Goal: Task Accomplishment & Management: Complete application form

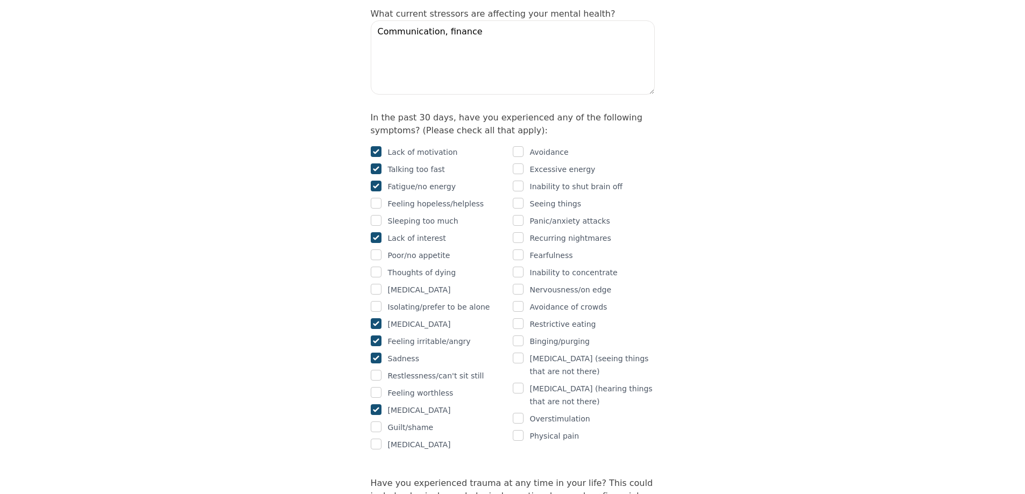
scroll to position [646, 0]
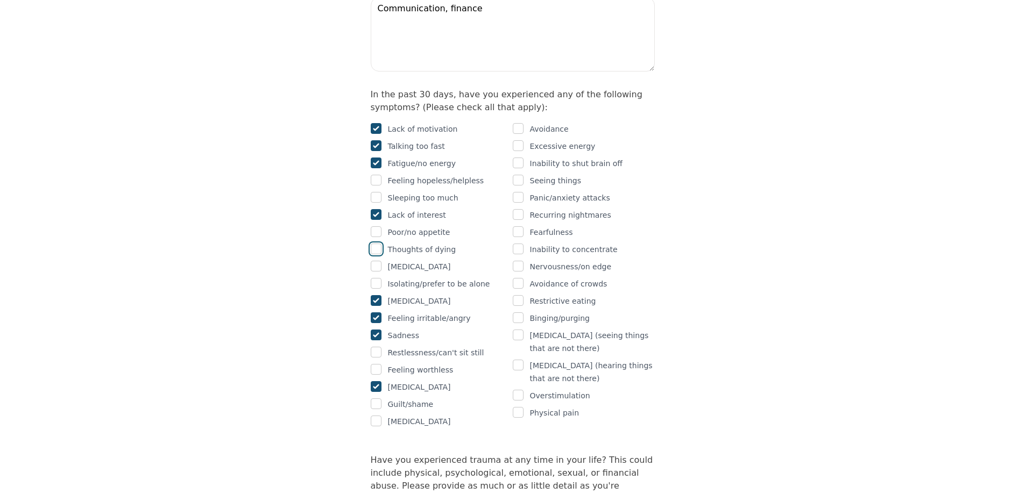
click at [376, 244] on input "checkbox" at bounding box center [376, 249] width 11 height 11
checkbox input "true"
click at [377, 227] on input "checkbox" at bounding box center [376, 232] width 11 height 11
checkbox input "true"
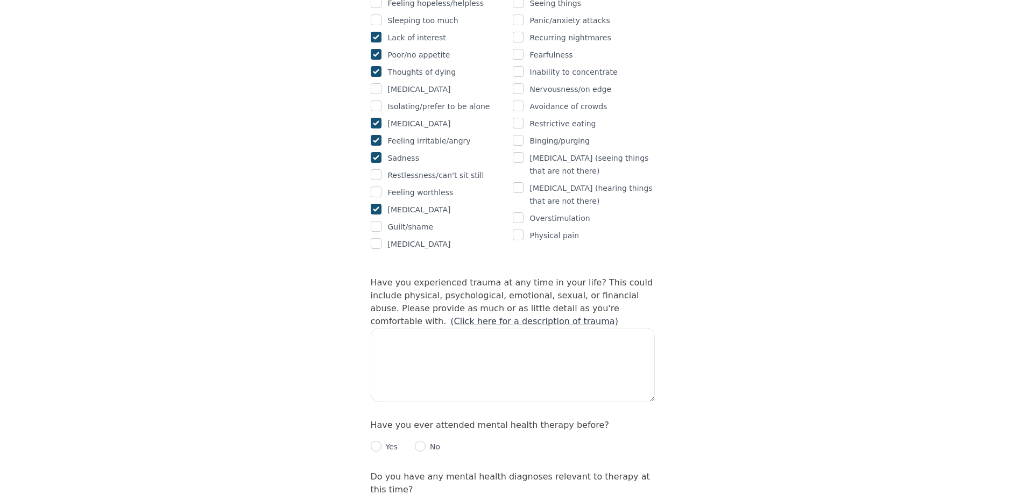
scroll to position [861, 0]
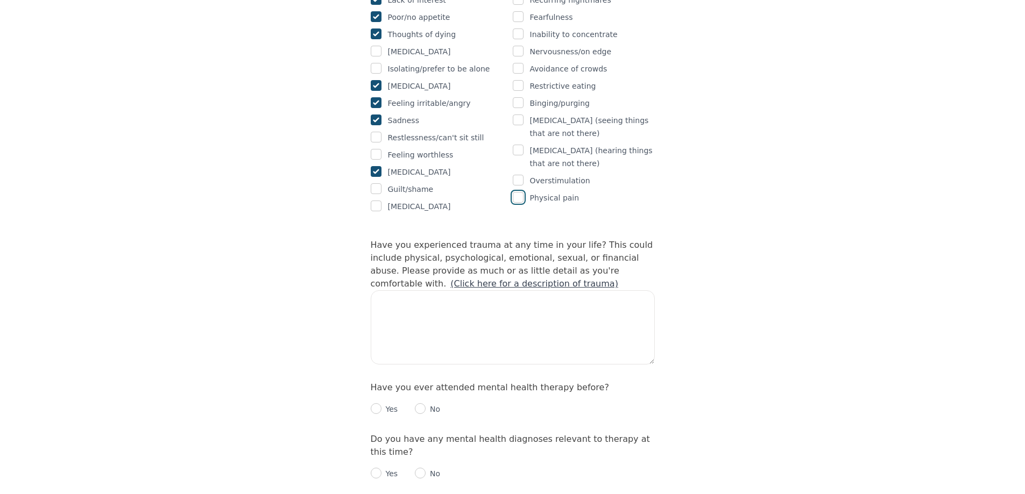
click at [513, 192] on input "checkbox" at bounding box center [518, 197] width 11 height 11
checkbox input "true"
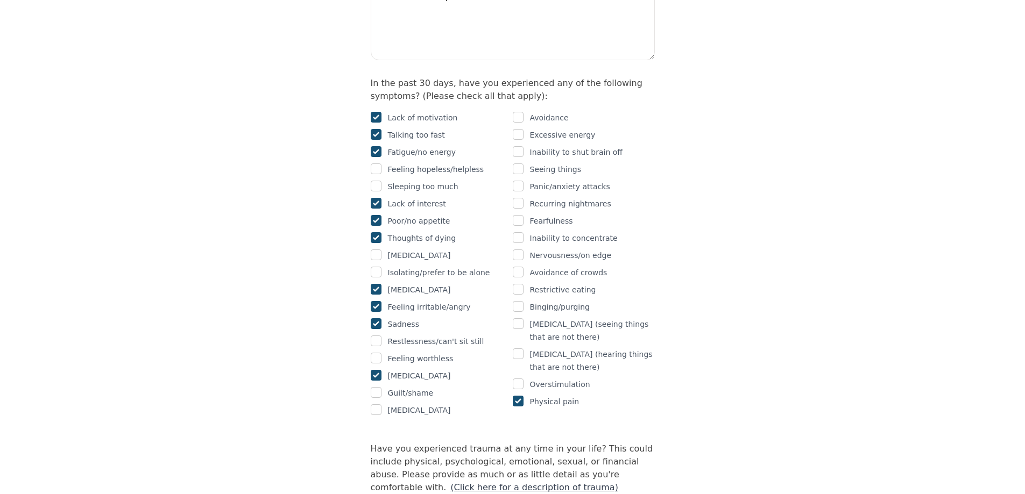
scroll to position [646, 0]
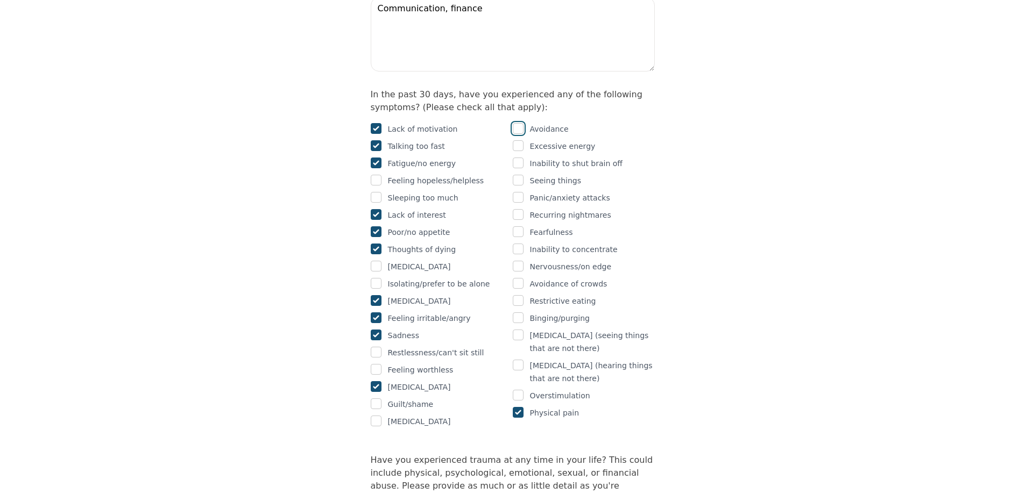
click at [516, 123] on input "checkbox" at bounding box center [518, 128] width 11 height 11
checkbox input "true"
click at [521, 158] on input "checkbox" at bounding box center [518, 163] width 11 height 11
checkbox input "true"
click at [518, 192] on input "checkbox" at bounding box center [518, 197] width 11 height 11
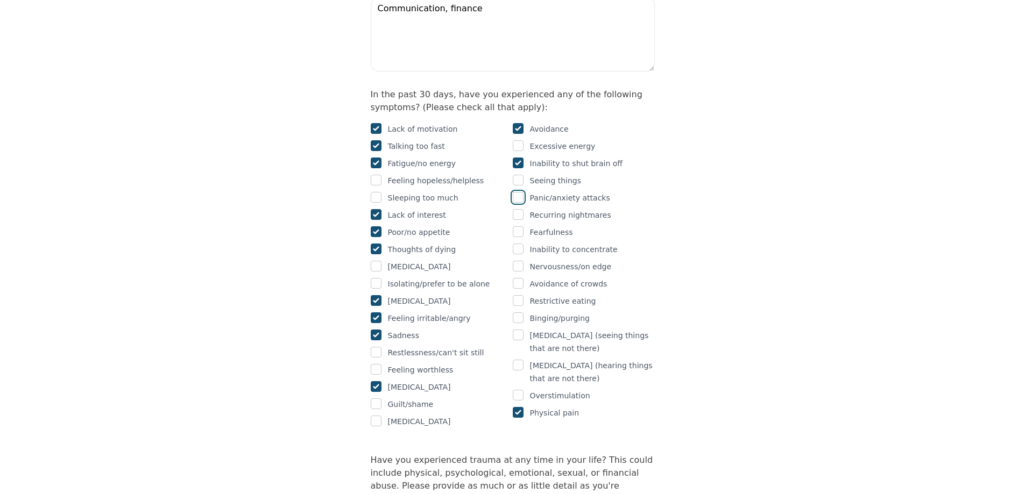
checkbox input "true"
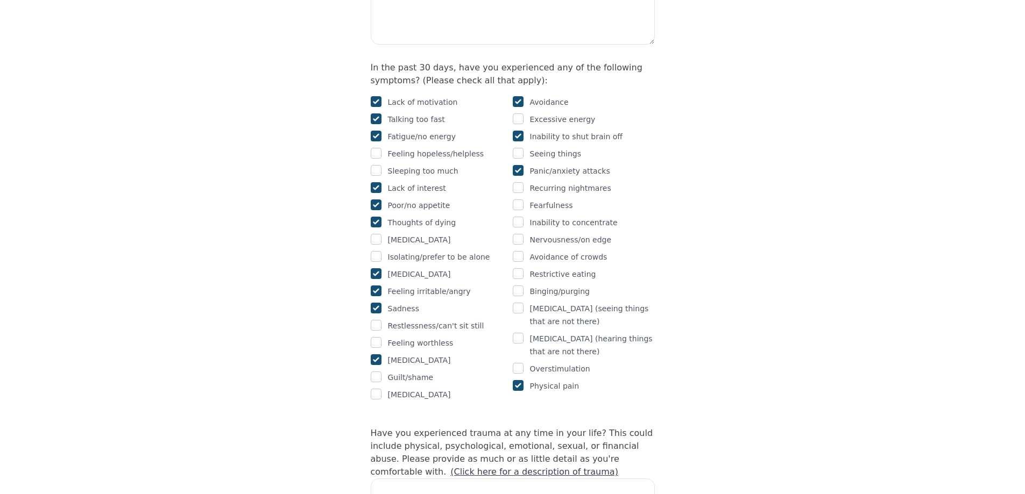
scroll to position [699, 0]
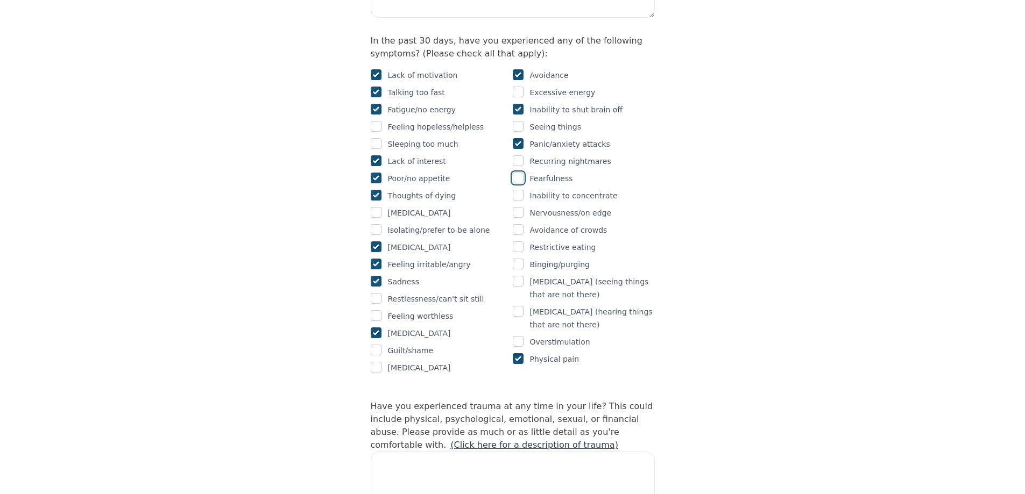
click at [519, 173] on input "checkbox" at bounding box center [518, 178] width 11 height 11
checkbox input "true"
click at [515, 190] on input "checkbox" at bounding box center [518, 195] width 11 height 11
checkbox input "true"
click at [519, 207] on input "checkbox" at bounding box center [518, 212] width 11 height 11
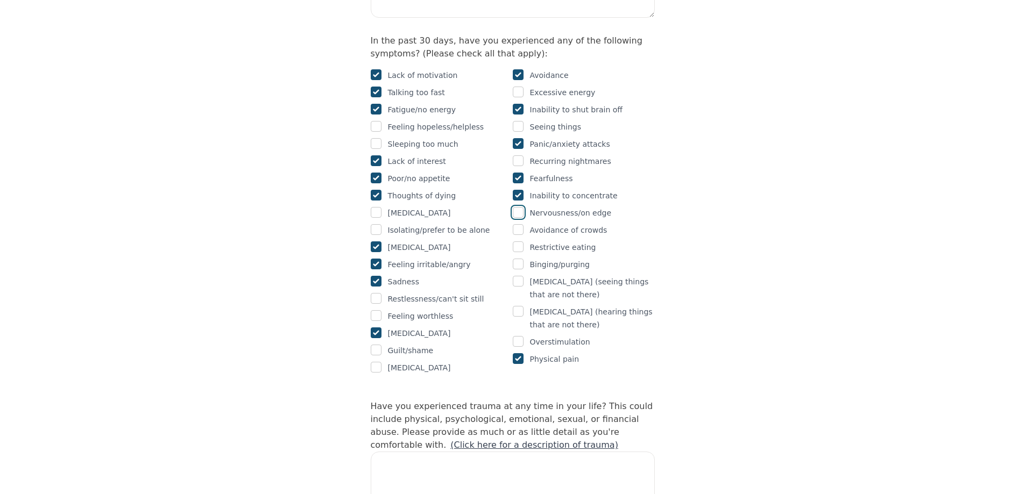
checkbox input "true"
click at [520, 224] on input "checkbox" at bounding box center [518, 229] width 11 height 11
checkbox input "true"
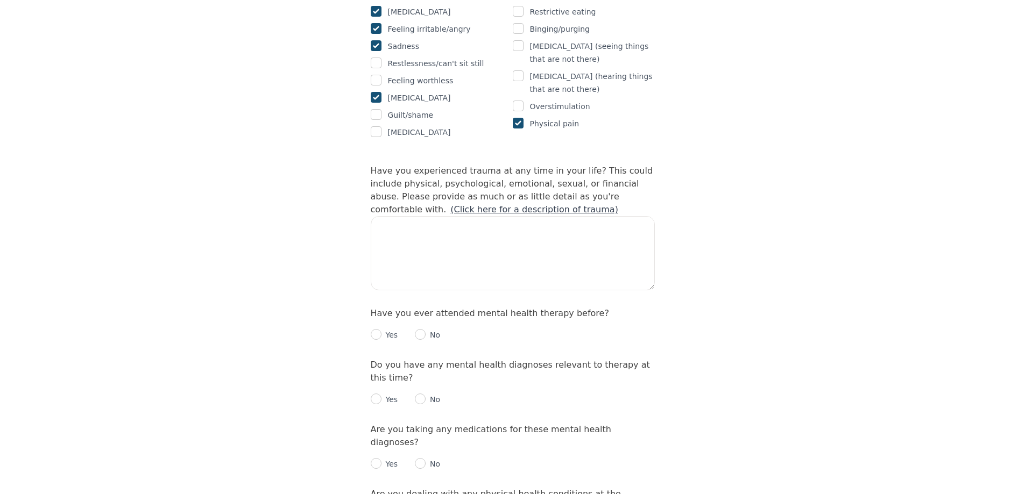
scroll to position [968, 0]
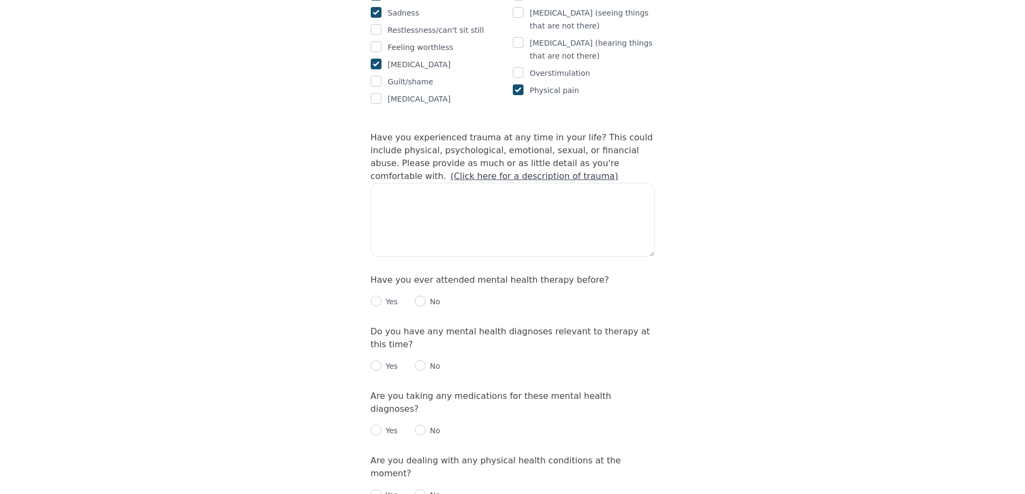
click at [618, 171] on link "(Click here for a description of trauma)" at bounding box center [534, 176] width 168 height 10
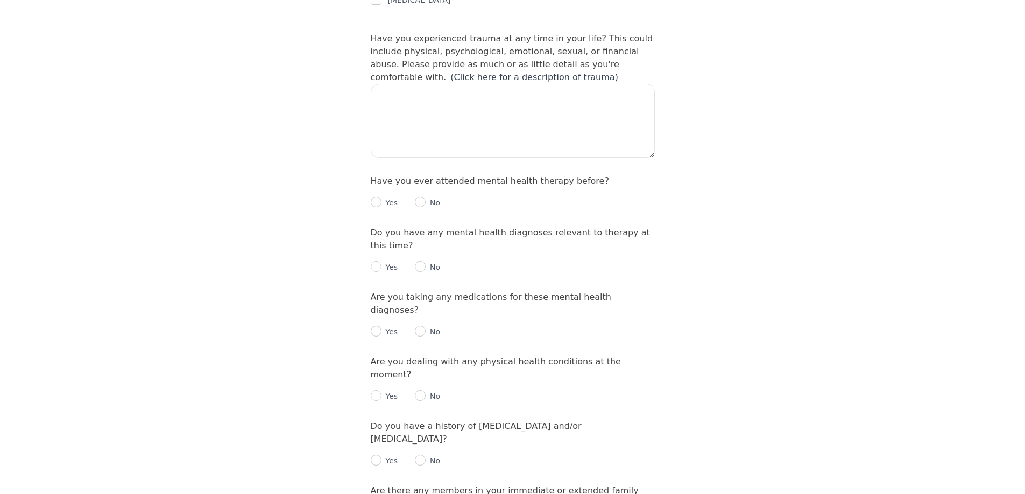
scroll to position [1076, 0]
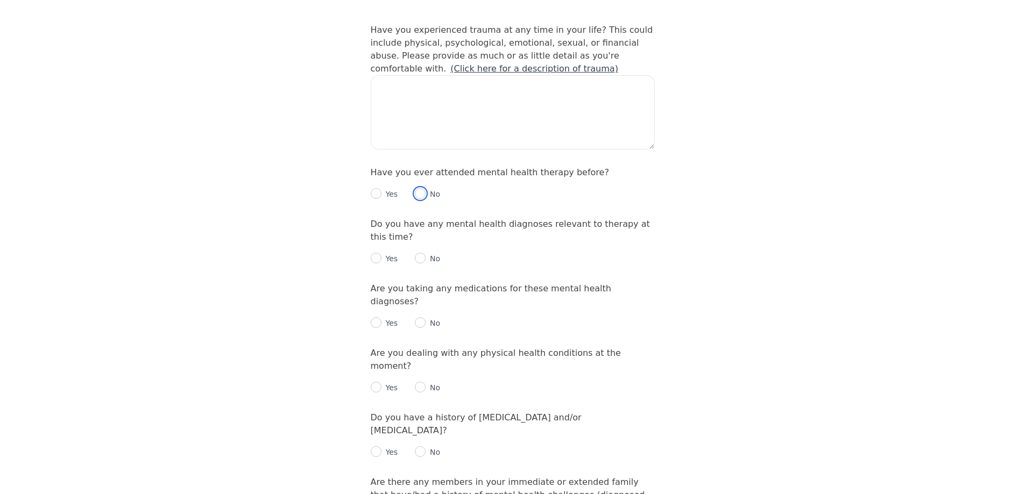
drag, startPoint x: 416, startPoint y: 151, endPoint x: 515, endPoint y: 178, distance: 102.5
click at [416, 188] on input "radio" at bounding box center [420, 193] width 11 height 11
radio input "true"
click at [419, 253] on input "radio" at bounding box center [420, 258] width 11 height 11
radio input "true"
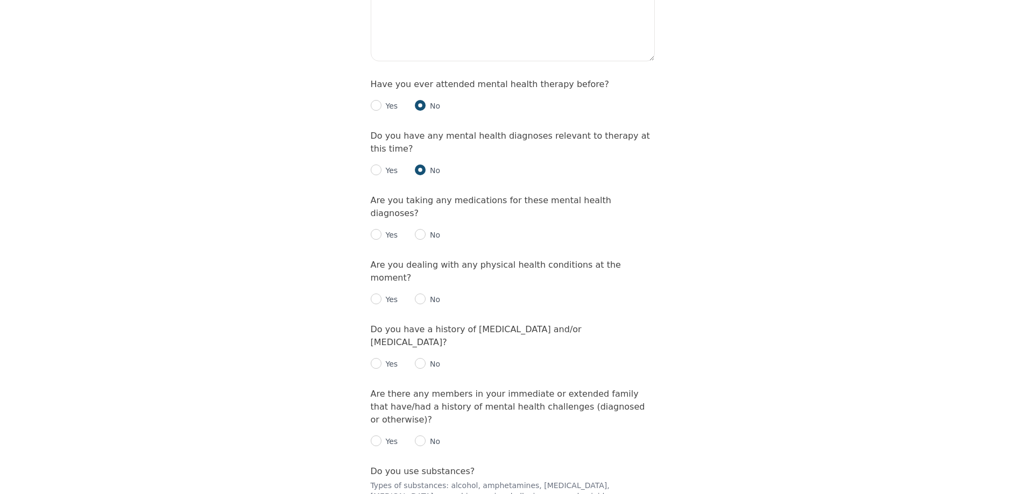
scroll to position [1184, 0]
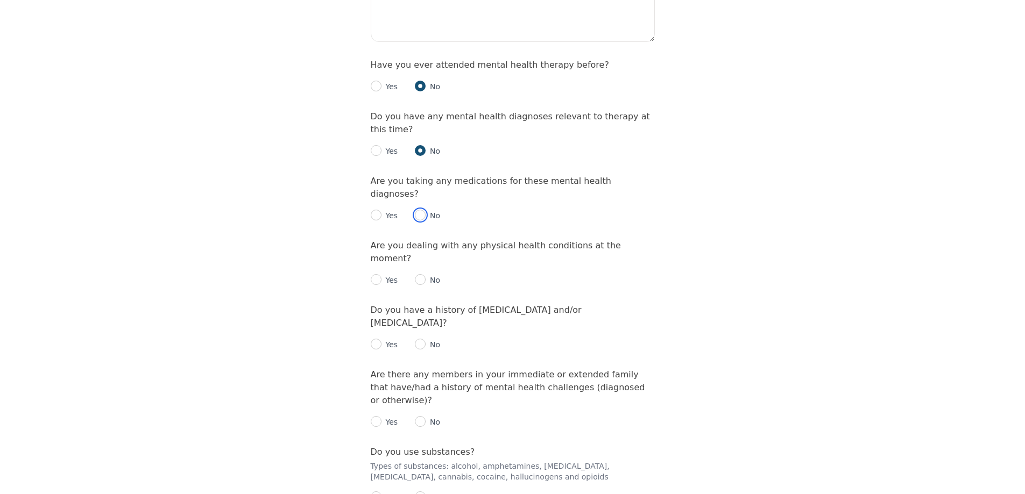
click at [416, 210] on input "radio" at bounding box center [420, 215] width 11 height 11
radio input "true"
click at [375, 274] on input "radio" at bounding box center [376, 279] width 11 height 11
radio input "true"
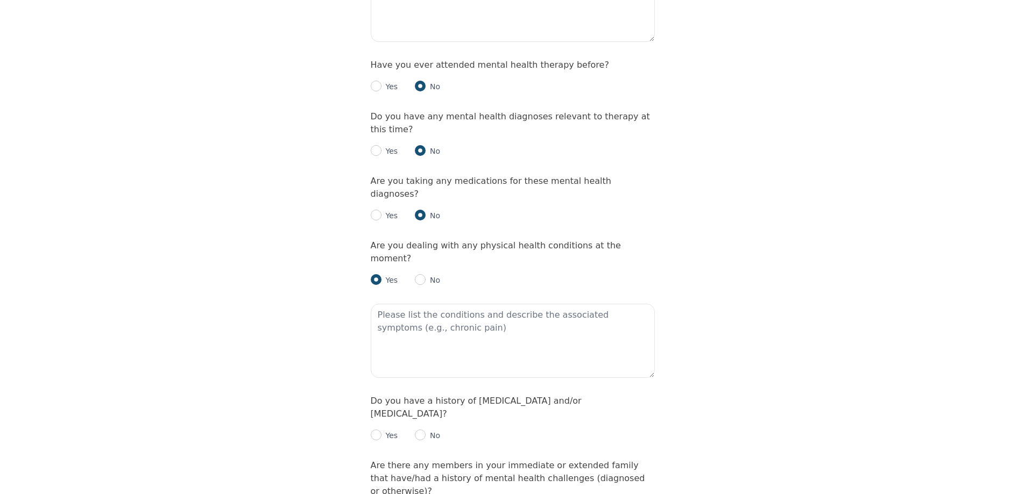
scroll to position [1238, 0]
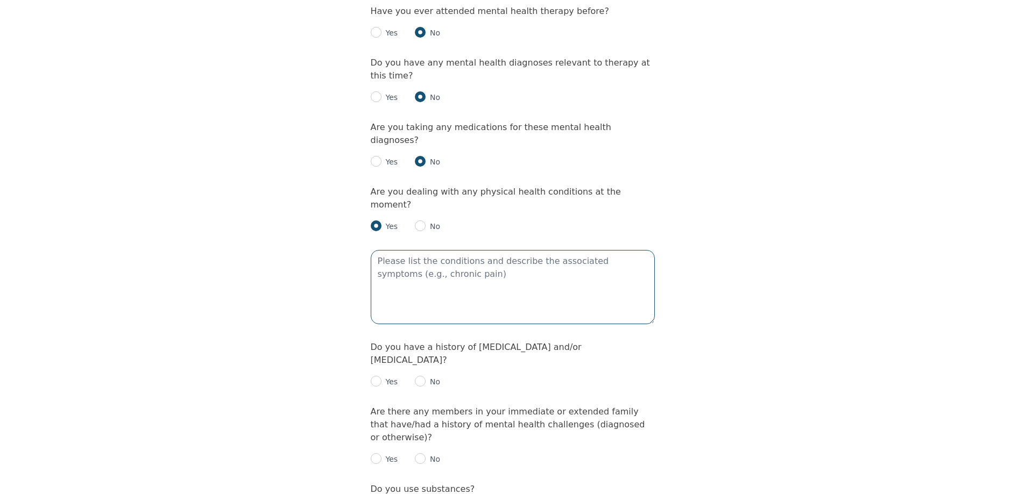
click at [423, 250] on textarea at bounding box center [513, 287] width 284 height 74
click at [499, 250] on textarea "Pain, bleeding and high blood pessure" at bounding box center [513, 287] width 284 height 74
click at [575, 250] on textarea "Pain, bleeding and [MEDICAL_DATA]" at bounding box center [513, 287] width 284 height 74
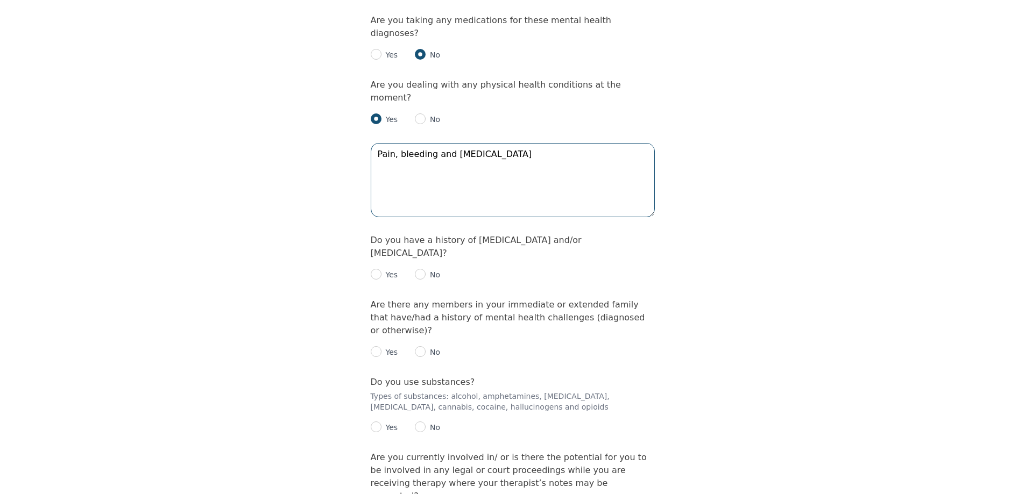
scroll to position [1345, 0]
type textarea "Pain, bleeding and [MEDICAL_DATA]"
click at [415, 268] on input "radio" at bounding box center [420, 273] width 11 height 11
radio input "true"
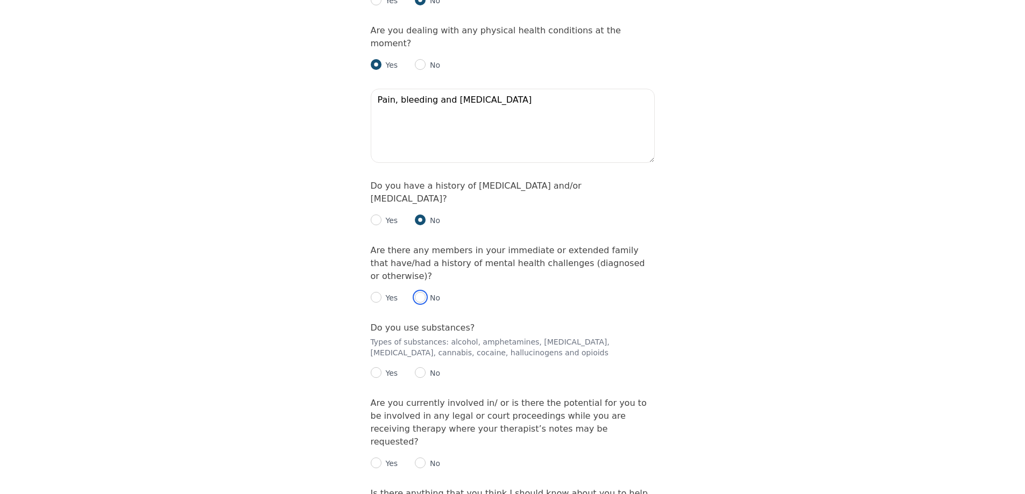
click at [415, 292] on input "radio" at bounding box center [420, 297] width 11 height 11
radio input "true"
click at [418, 367] on input "radio" at bounding box center [420, 372] width 11 height 11
radio input "true"
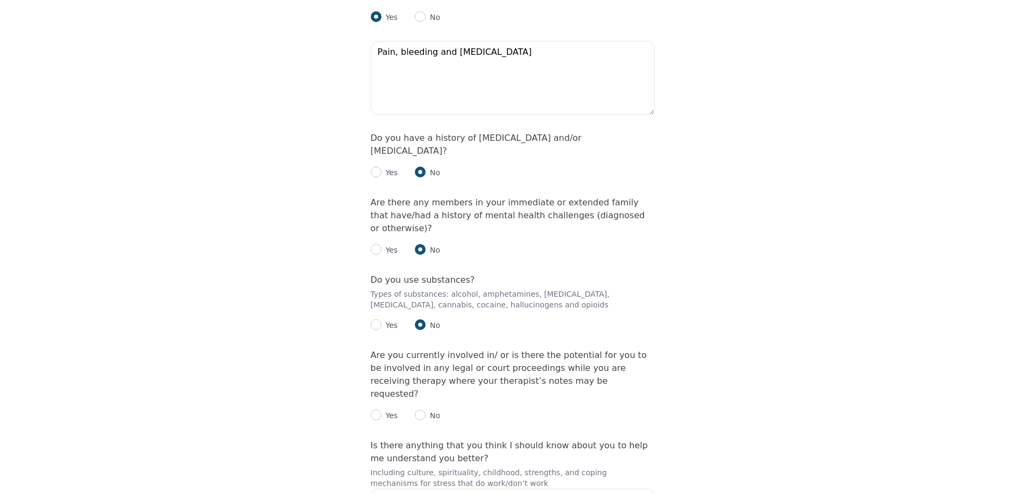
scroll to position [1557, 0]
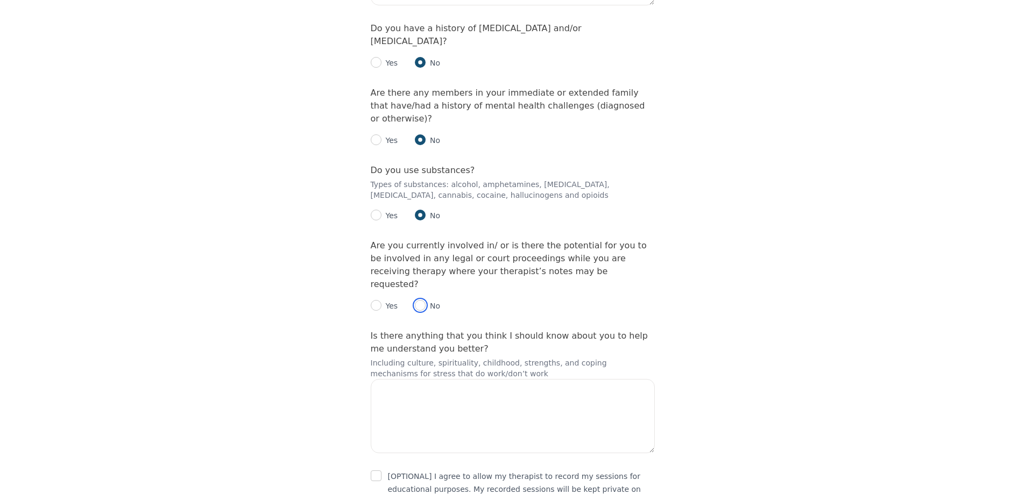
click at [418, 300] on input "radio" at bounding box center [420, 305] width 11 height 11
radio input "true"
click at [390, 379] on textarea at bounding box center [513, 416] width 284 height 74
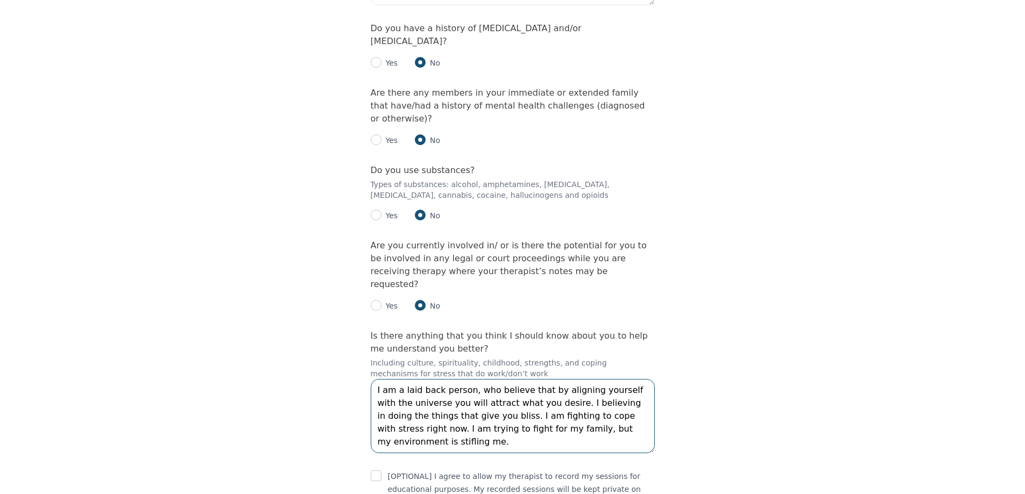
type textarea "I am a laid back person, who believe that by aligning yourself with the univers…"
click at [373, 471] on input "checkbox" at bounding box center [376, 476] width 11 height 11
checkbox input "true"
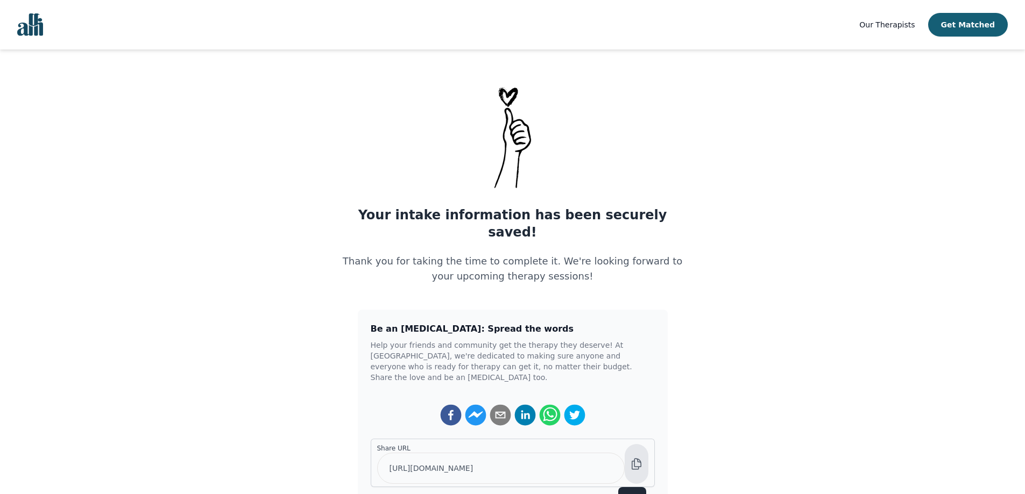
click at [633, 458] on icon at bounding box center [636, 464] width 13 height 13
